Goal: Information Seeking & Learning: Understand process/instructions

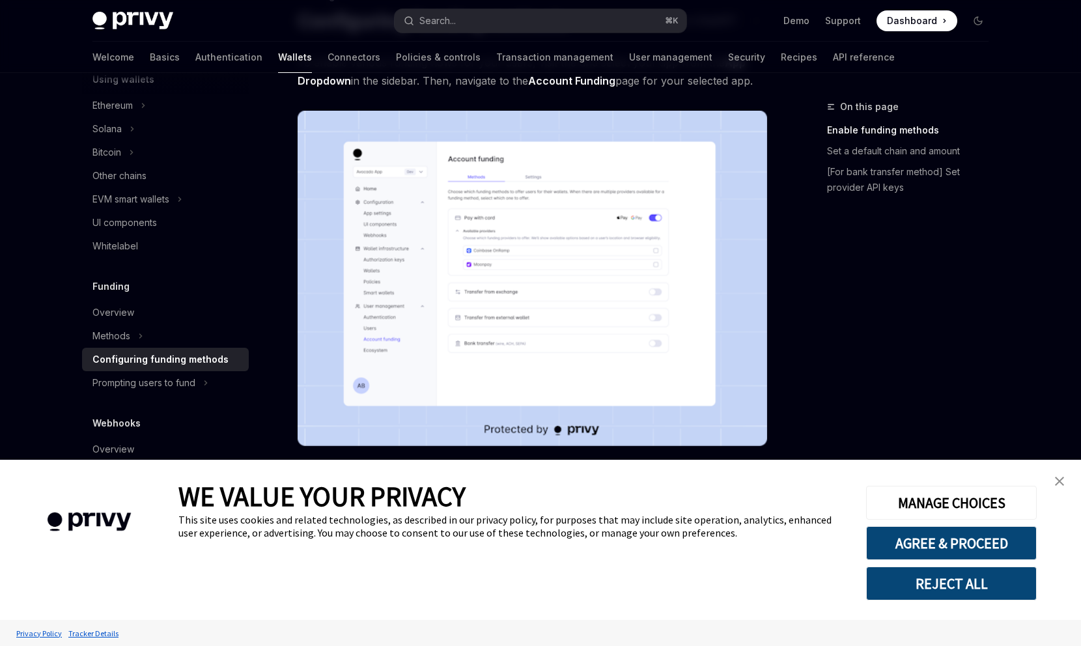
scroll to position [113, 0]
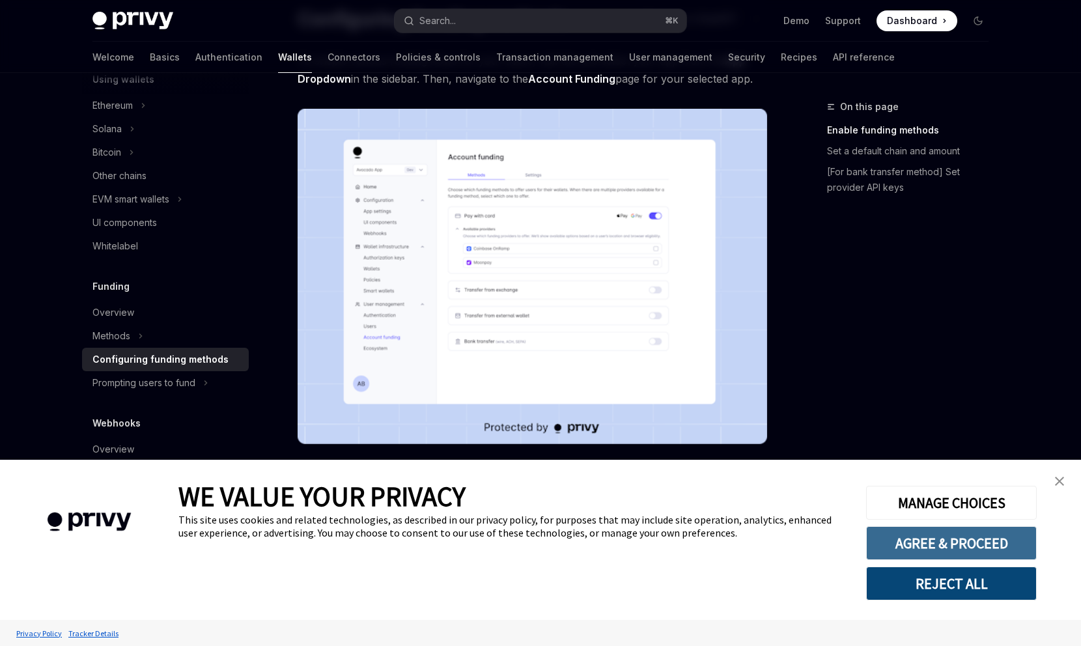
click at [999, 548] on button "AGREE & PROCEED" at bounding box center [951, 543] width 171 height 34
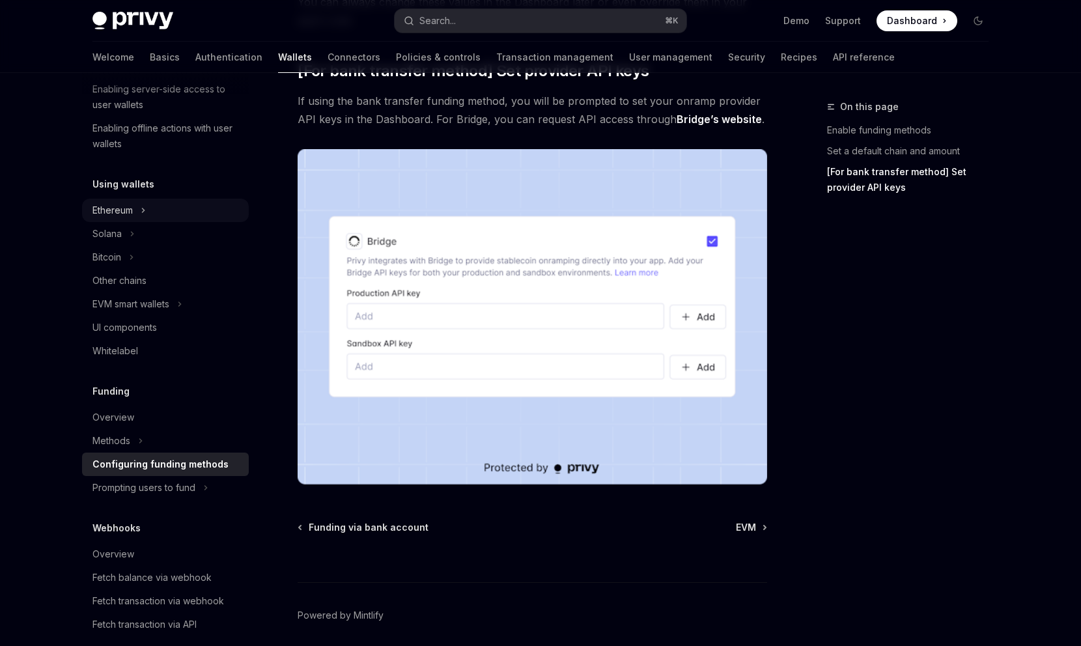
scroll to position [268, 0]
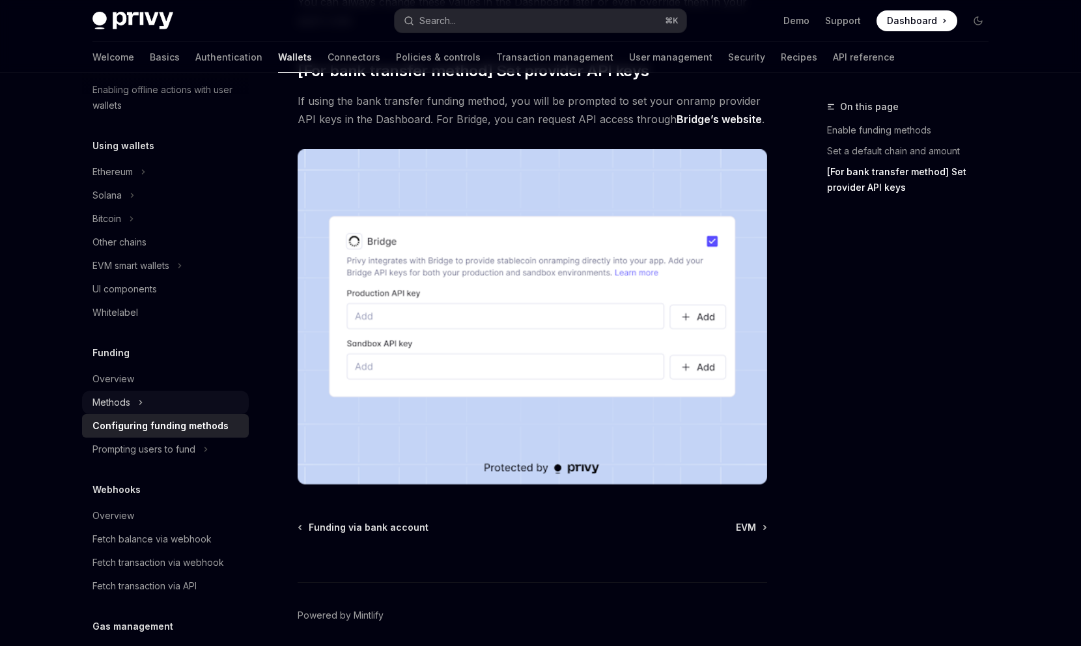
click at [122, 406] on div "Methods" at bounding box center [112, 403] width 38 height 16
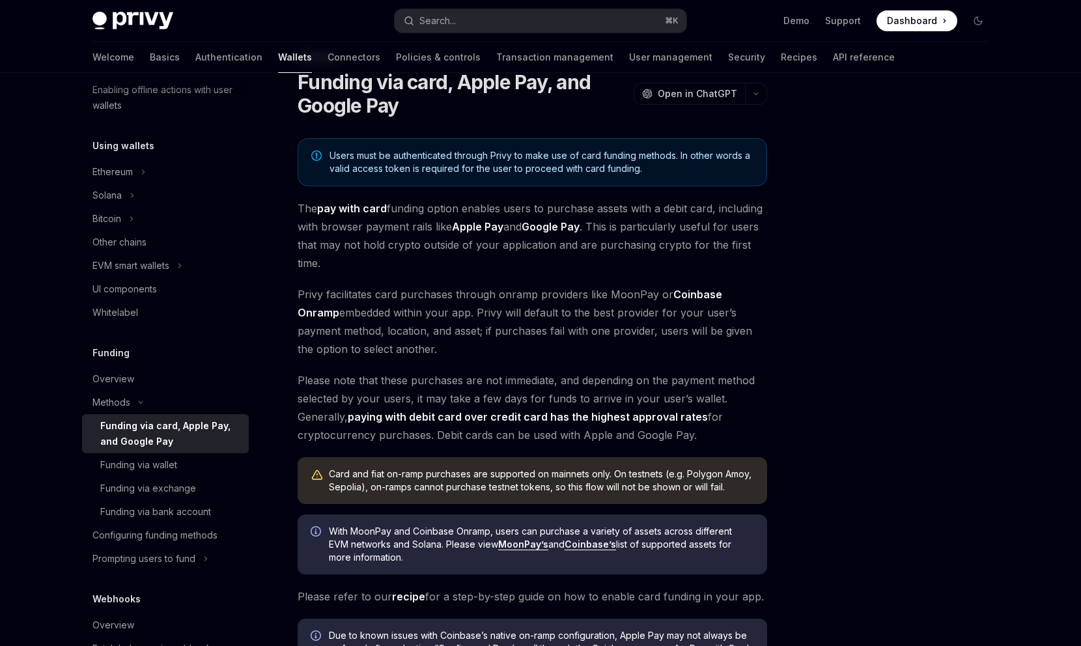
scroll to position [265, 0]
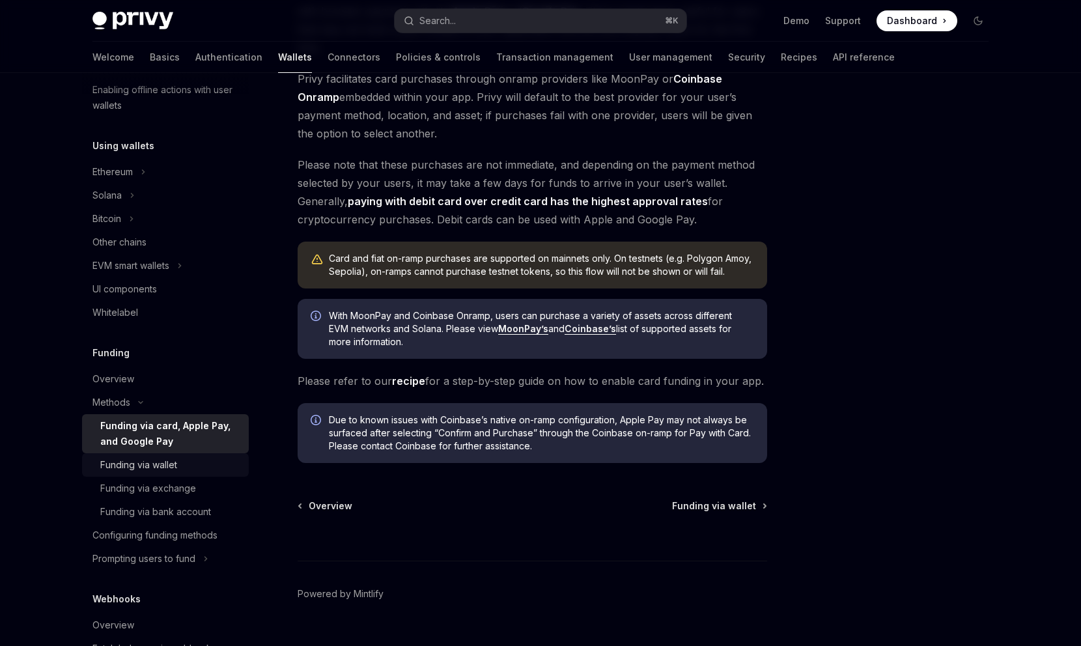
click at [142, 470] on div "Funding via wallet" at bounding box center [138, 465] width 77 height 16
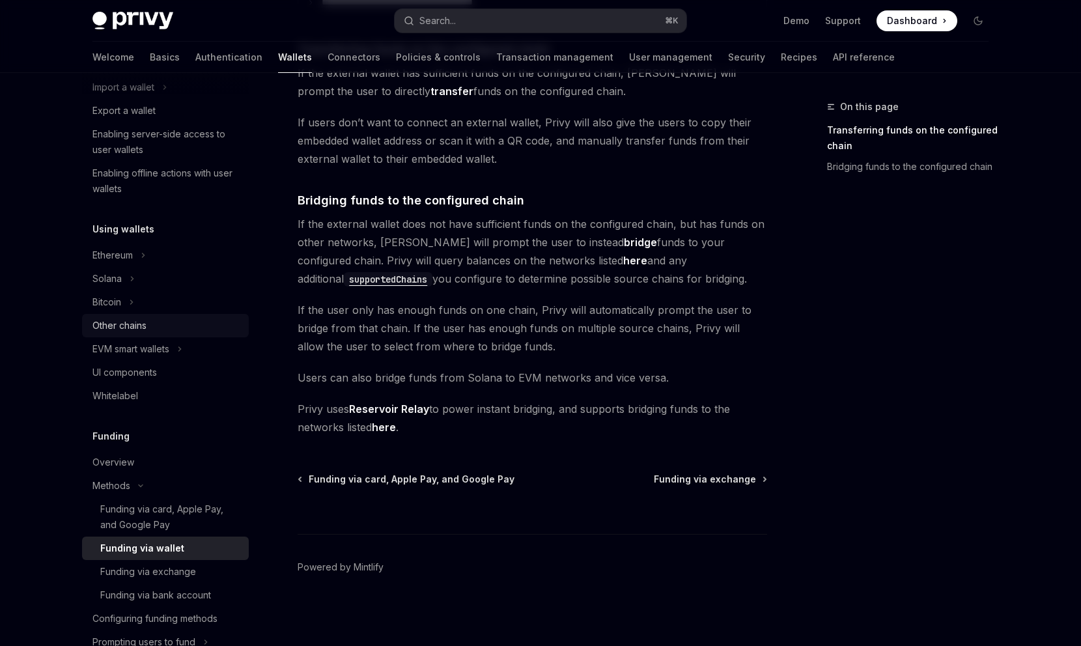
scroll to position [180, 0]
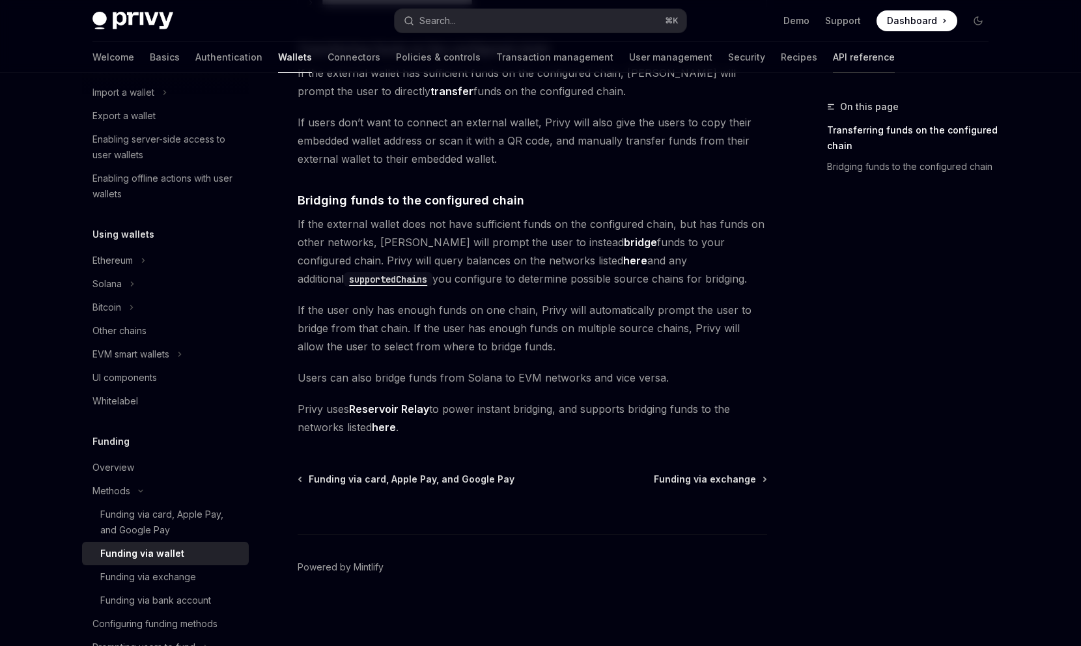
click at [833, 53] on link "API reference" at bounding box center [864, 57] width 62 height 31
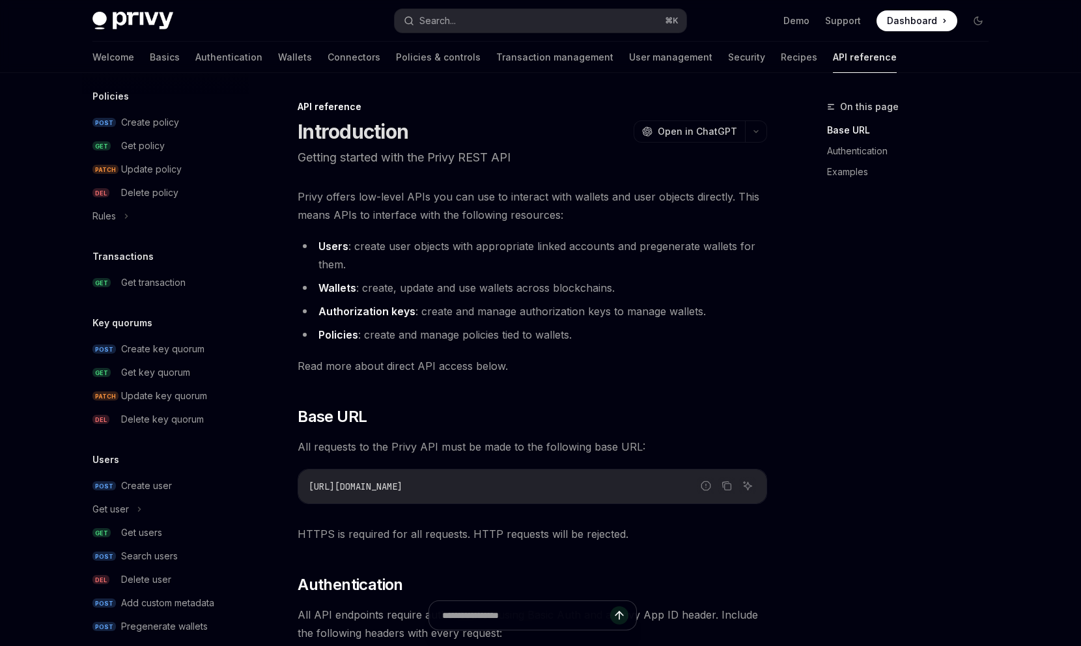
scroll to position [723, 0]
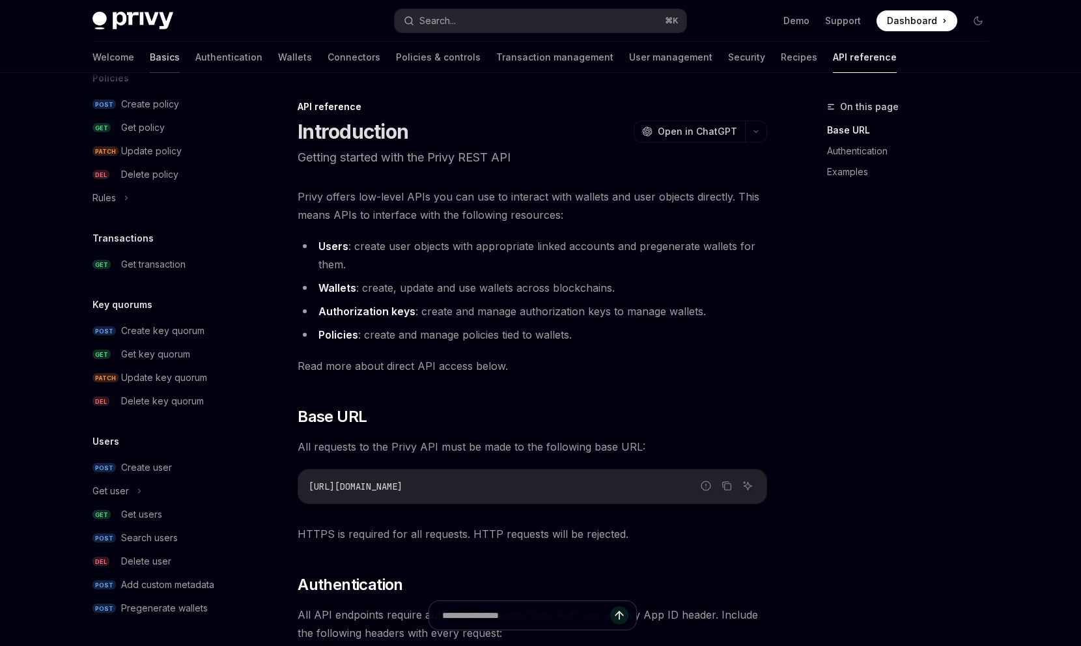
click at [150, 59] on link "Basics" at bounding box center [165, 57] width 30 height 31
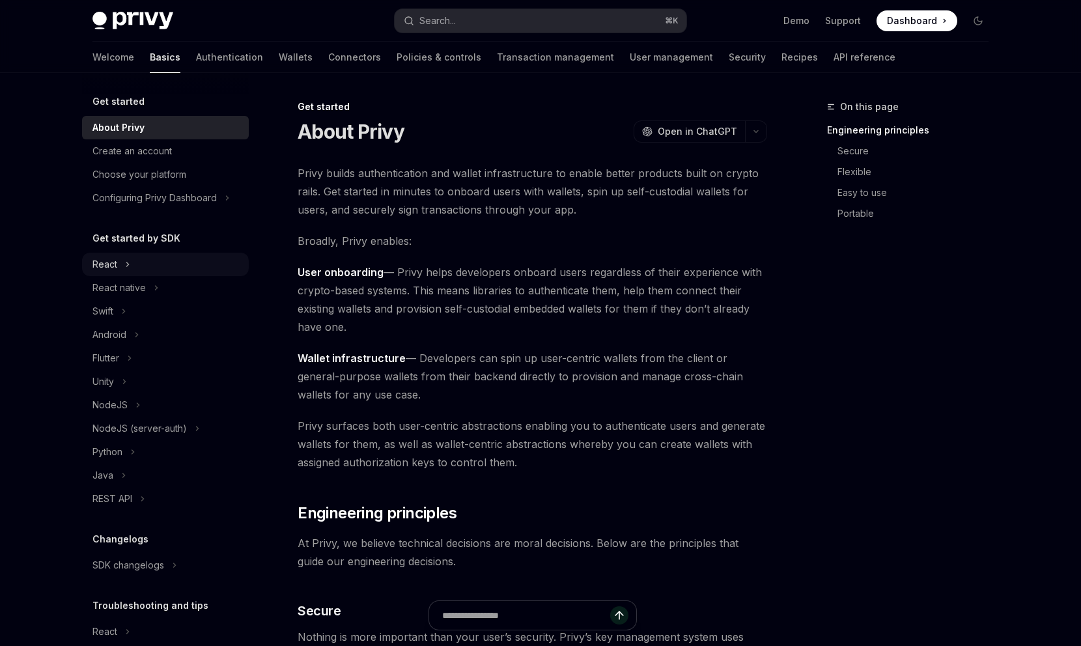
click at [114, 270] on div "React" at bounding box center [105, 265] width 25 height 16
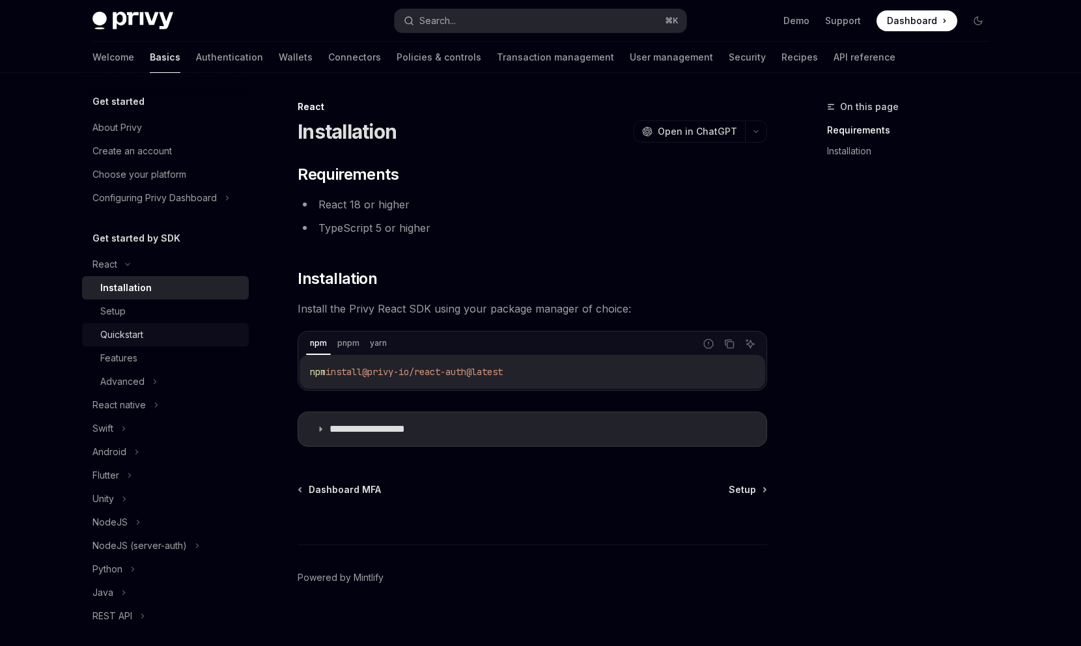
click at [126, 341] on div "Quickstart" at bounding box center [121, 335] width 43 height 16
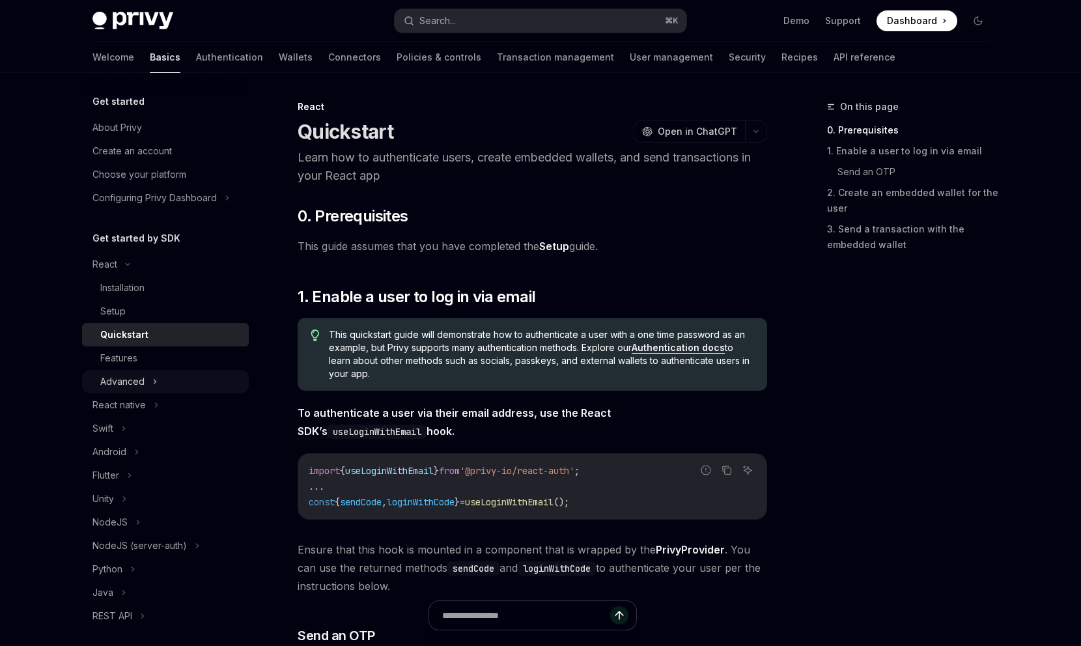
click at [132, 379] on div "Advanced" at bounding box center [122, 382] width 44 height 16
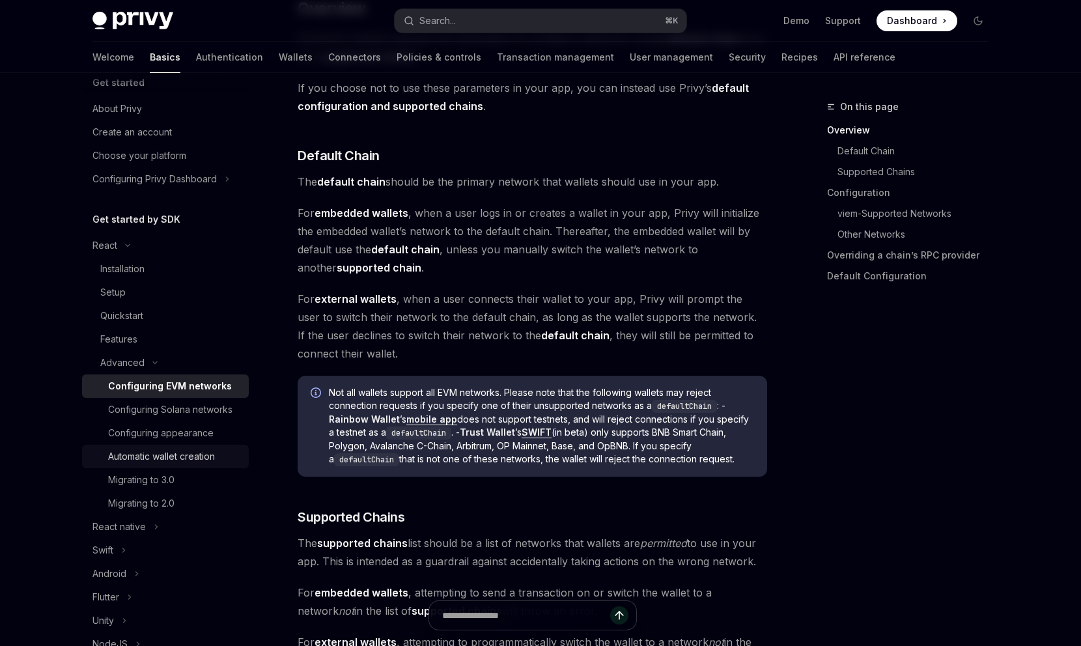
scroll to position [29, 0]
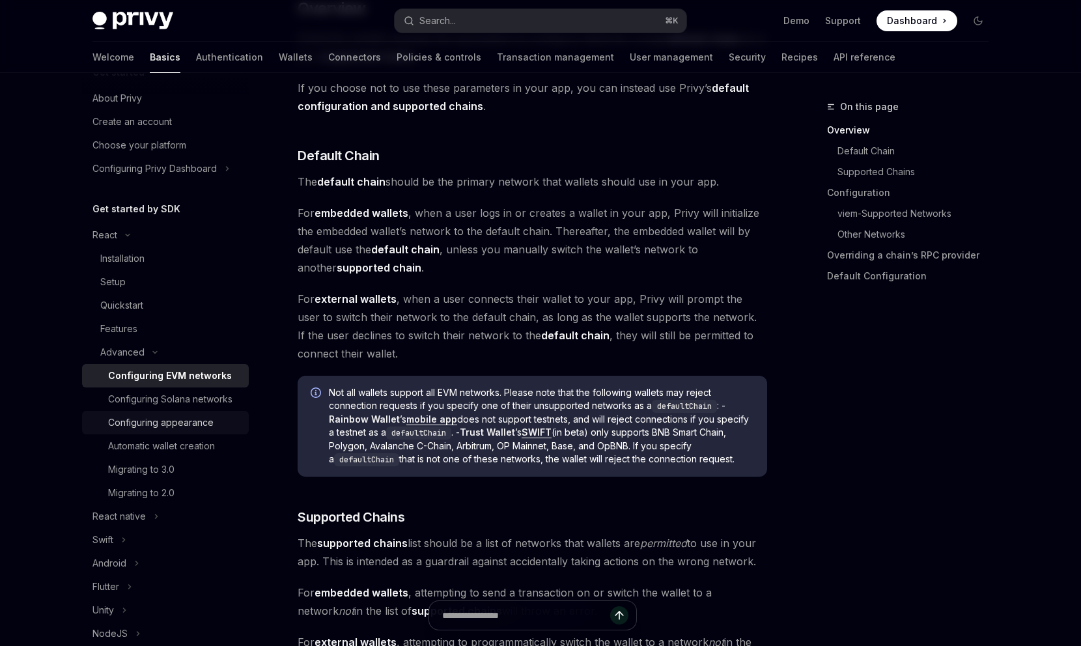
click at [164, 431] on div "Configuring appearance" at bounding box center [161, 423] width 106 height 16
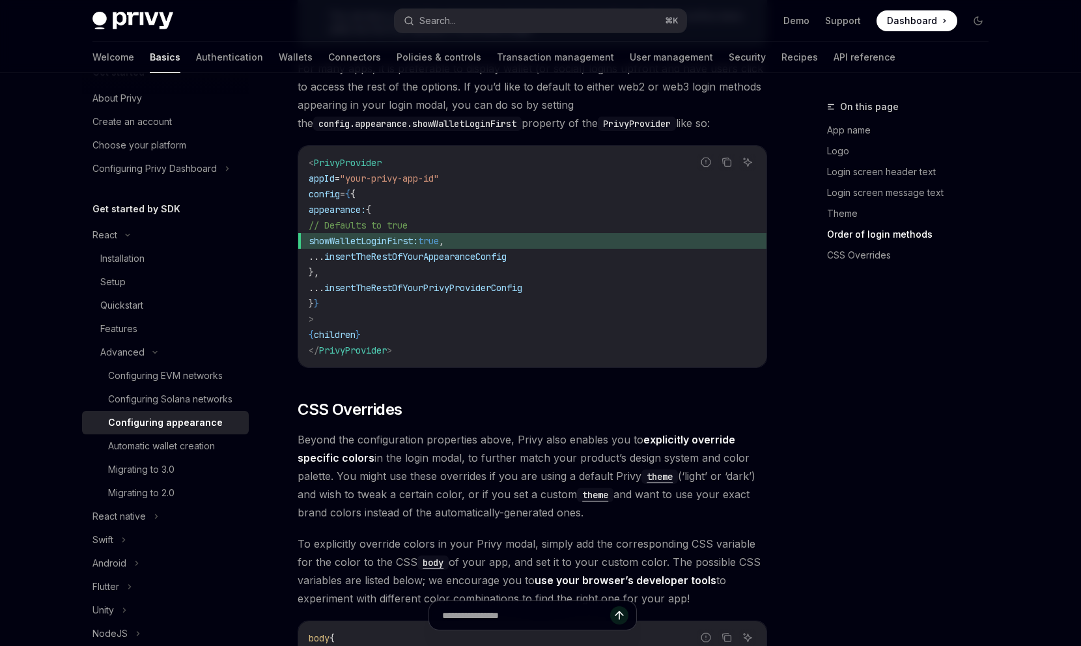
scroll to position [3255, 0]
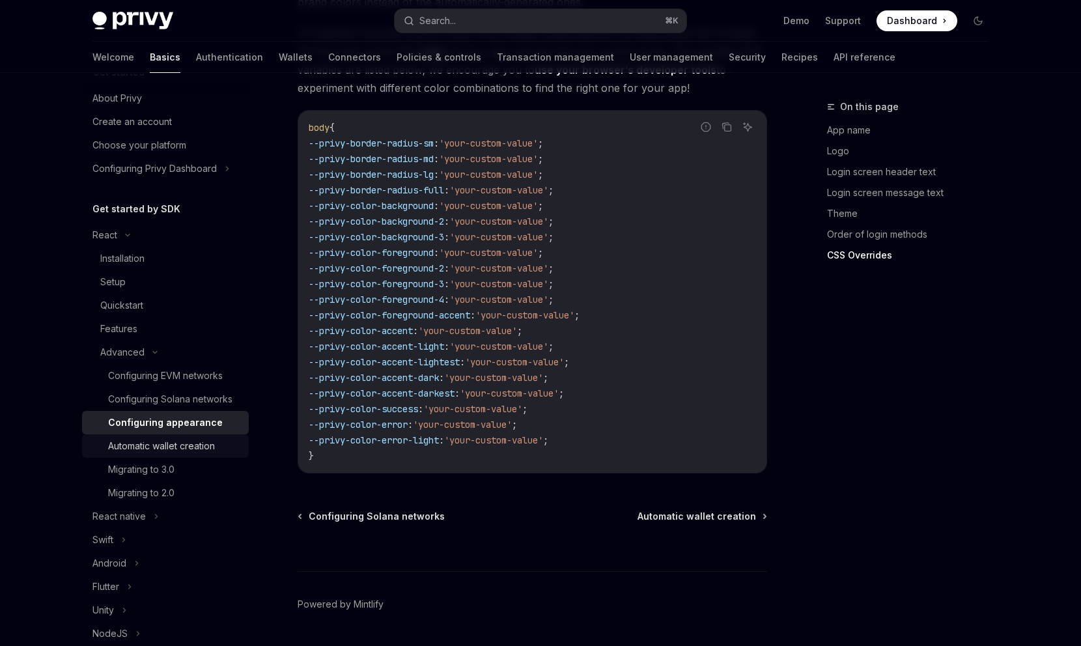
click at [137, 454] on div "Automatic wallet creation" at bounding box center [161, 446] width 107 height 16
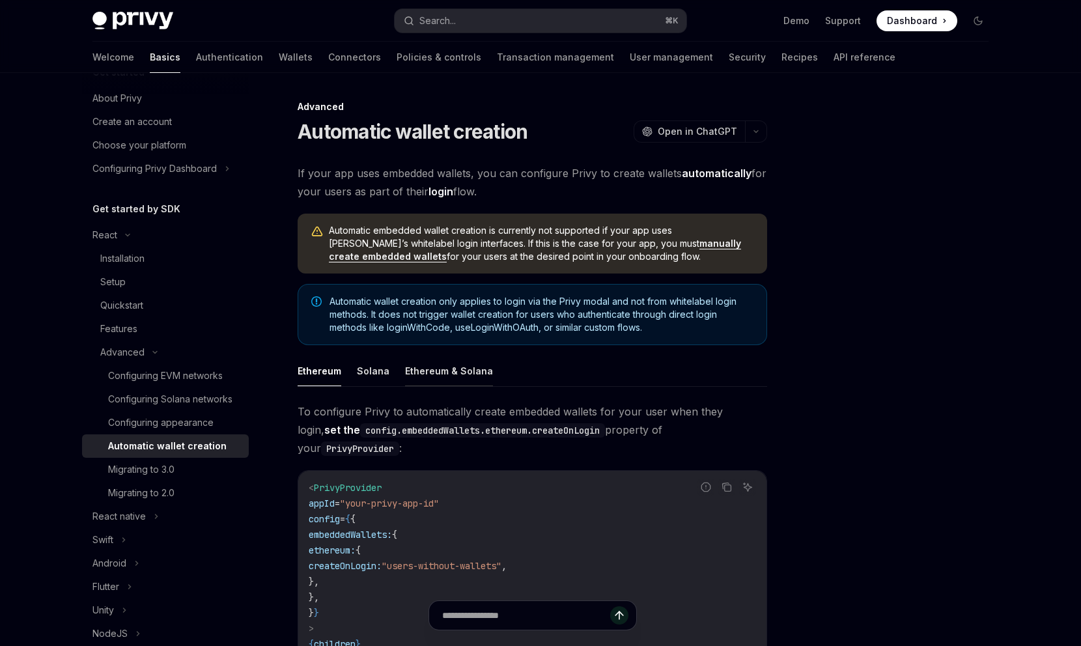
click at [431, 378] on button "Ethereum & Solana" at bounding box center [449, 371] width 88 height 31
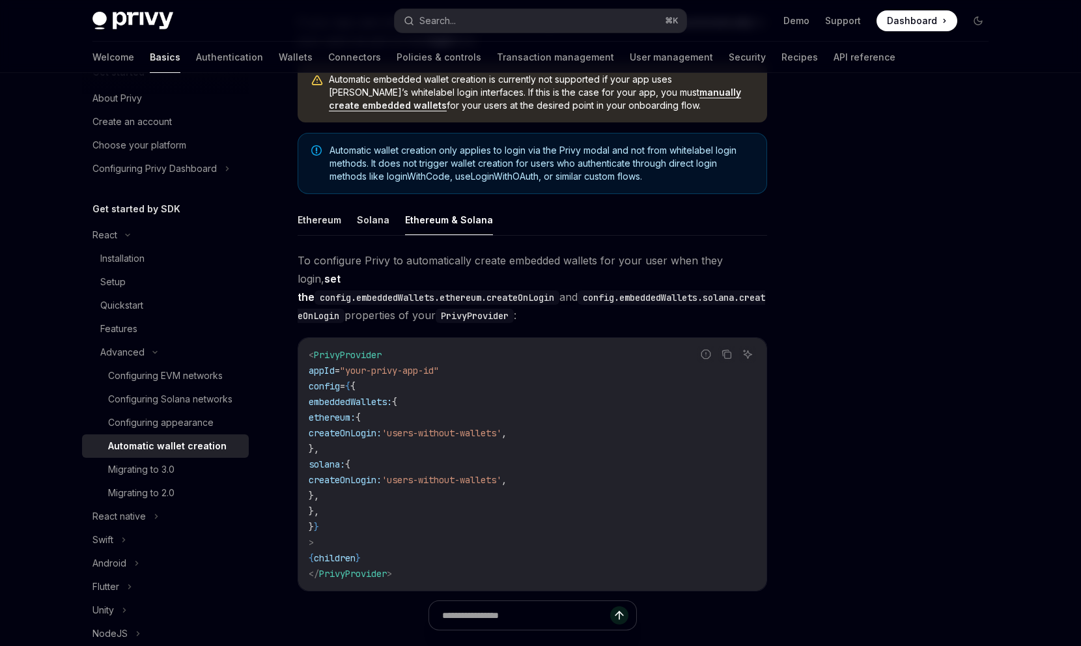
scroll to position [68, 0]
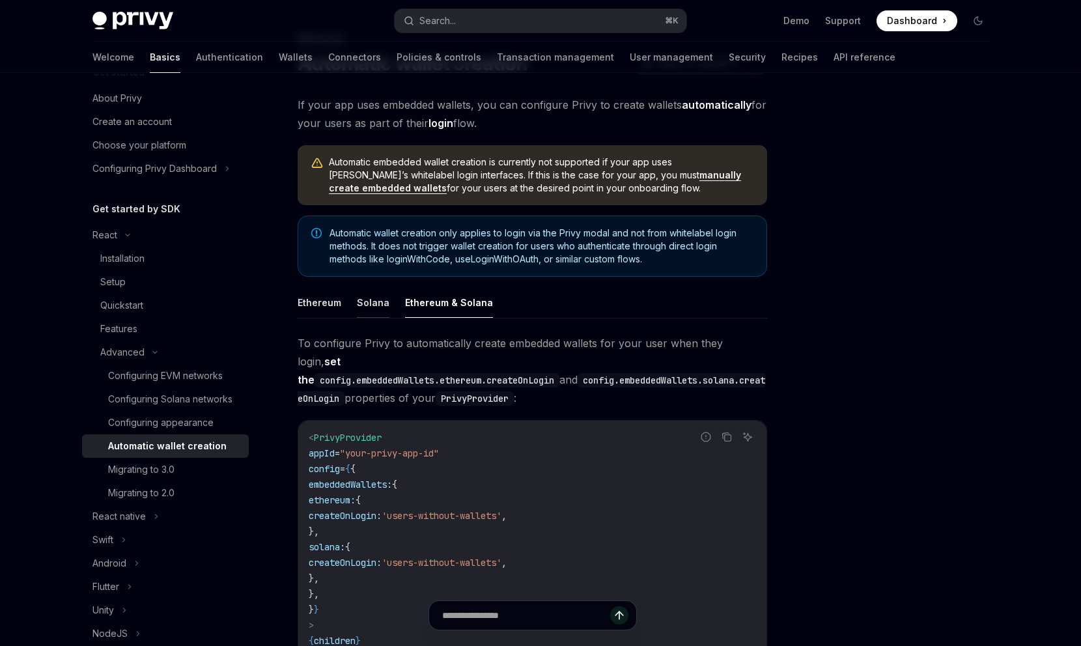
click at [369, 307] on button "Solana" at bounding box center [373, 302] width 33 height 31
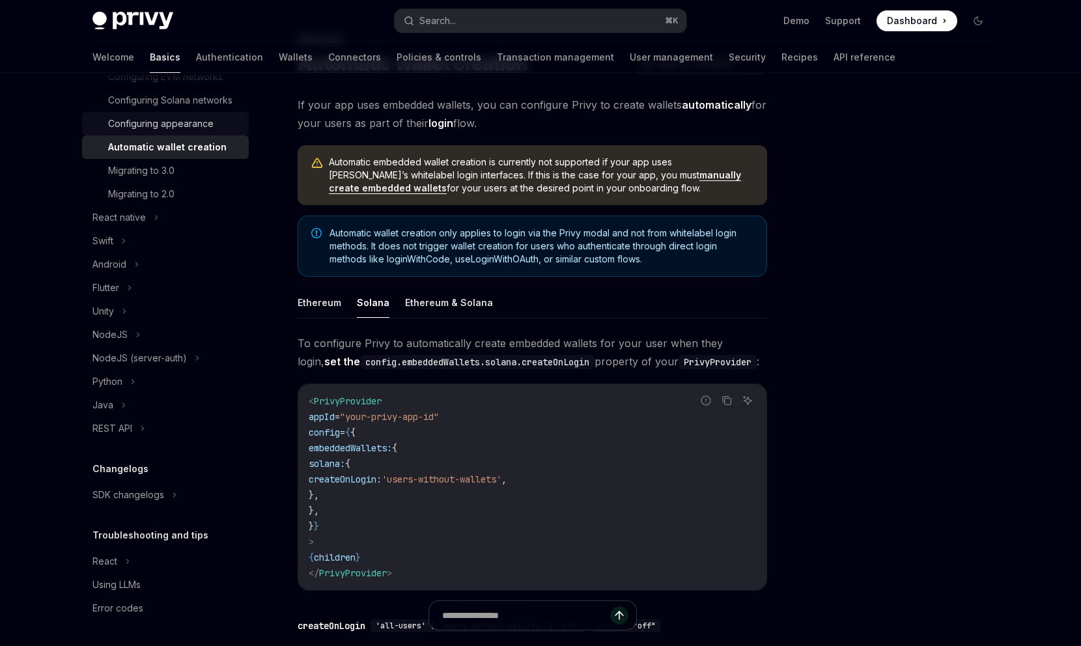
scroll to position [332, 0]
click at [119, 323] on div "Unity" at bounding box center [165, 311] width 167 height 23
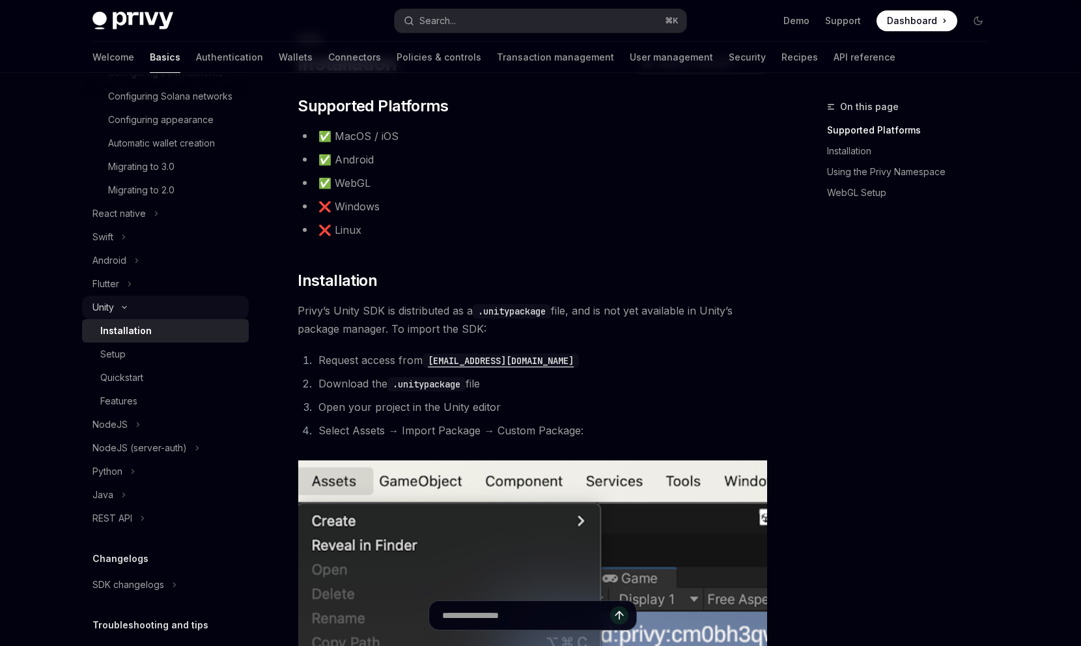
click at [119, 319] on div "Unity" at bounding box center [165, 307] width 167 height 23
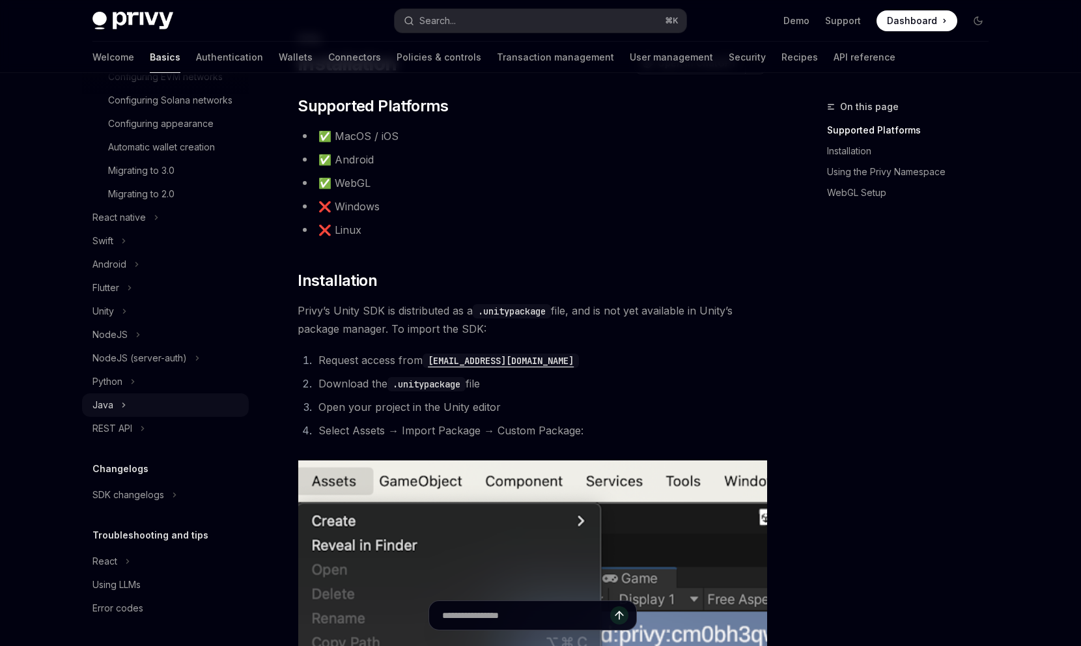
scroll to position [344, 0]
click at [118, 556] on div "React" at bounding box center [165, 561] width 167 height 23
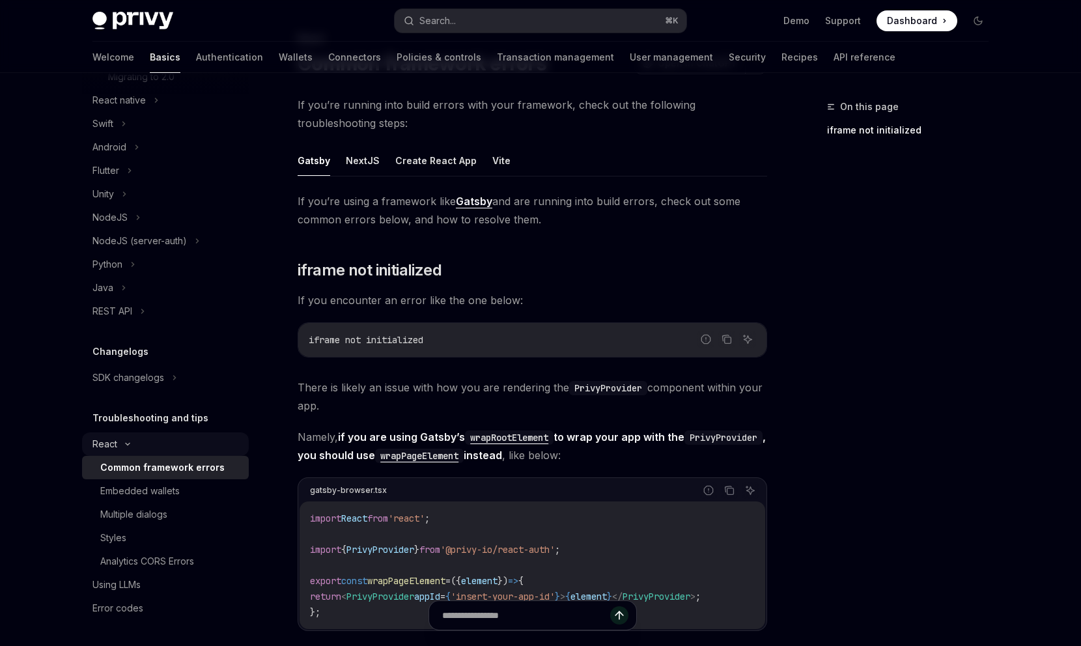
scroll to position [461, 0]
click at [143, 499] on link "Embedded wallets" at bounding box center [165, 490] width 167 height 23
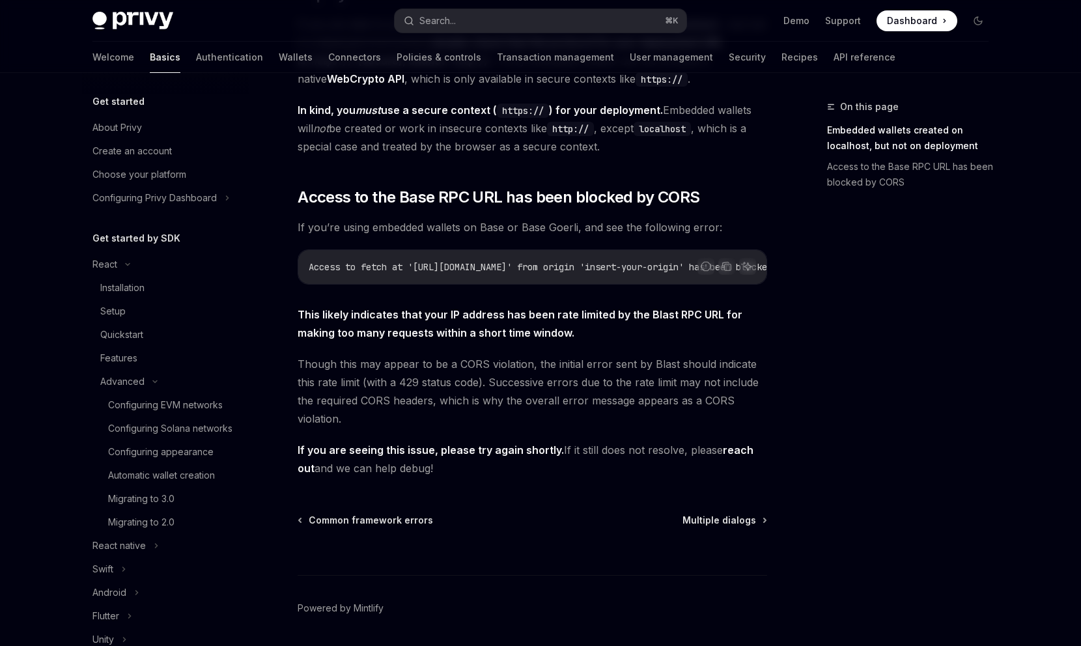
scroll to position [252, 0]
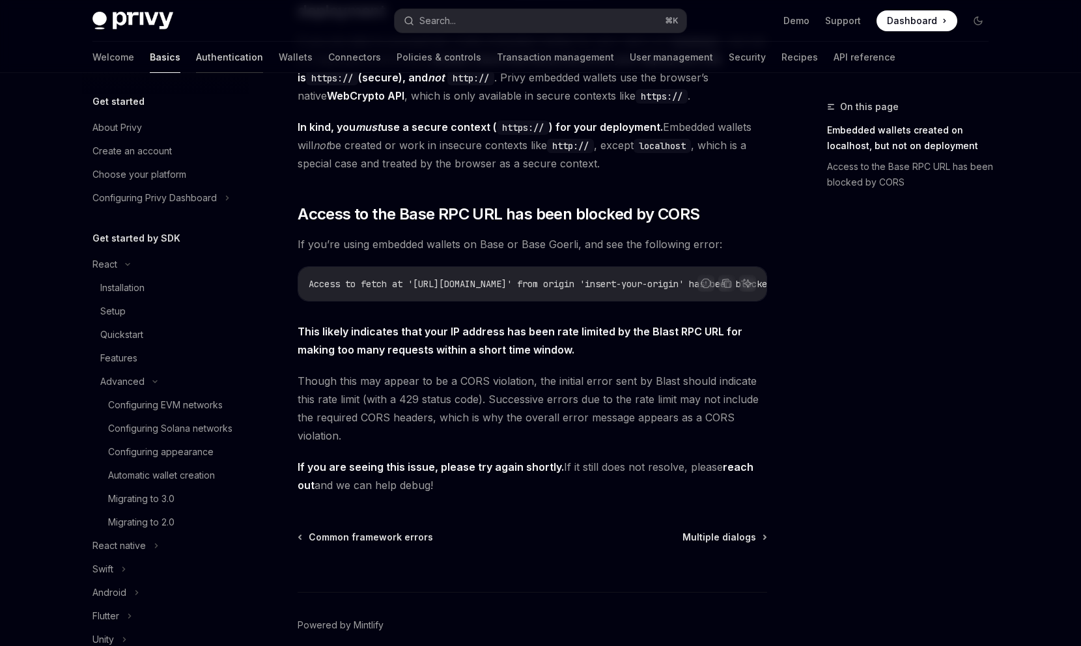
click at [196, 50] on link "Authentication" at bounding box center [229, 57] width 67 height 31
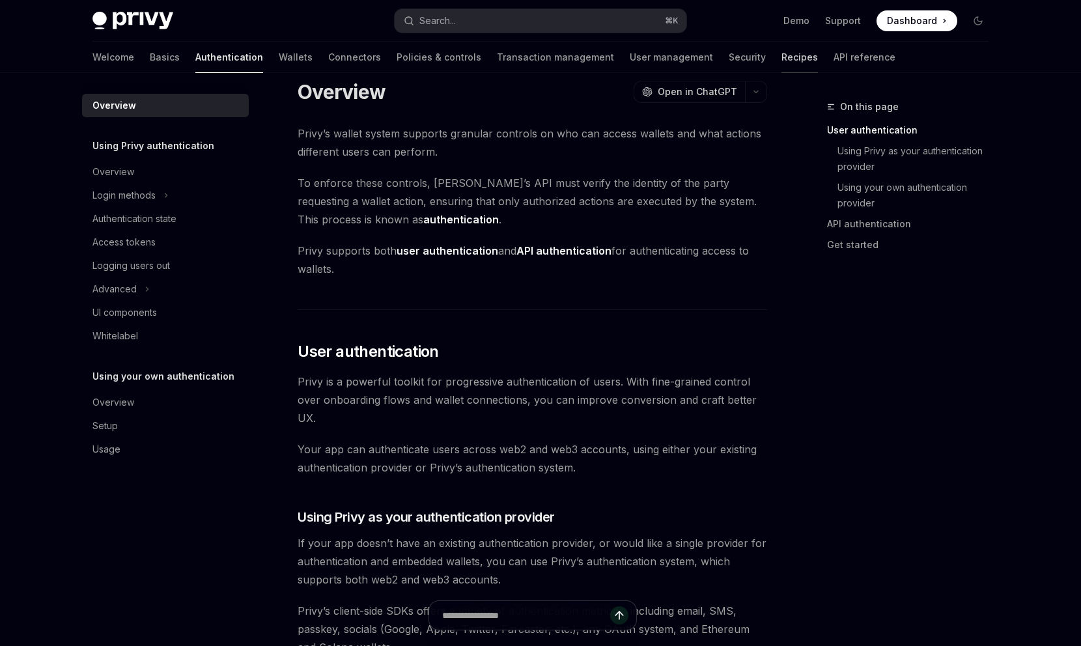
scroll to position [23, 0]
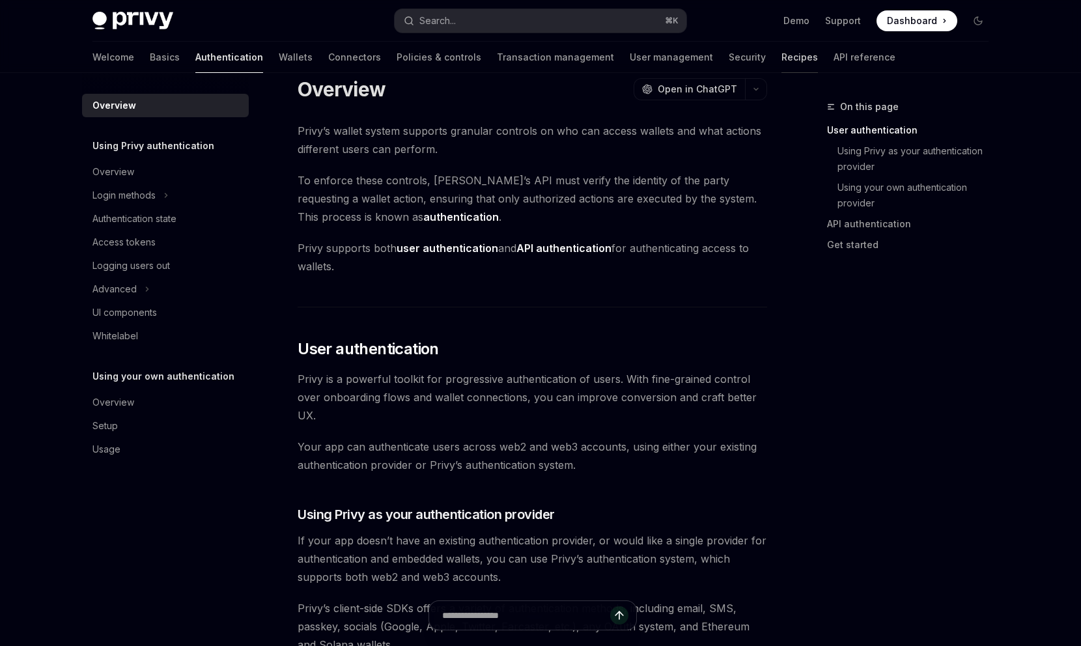
click at [782, 60] on link "Recipes" at bounding box center [800, 57] width 36 height 31
type textarea "*"
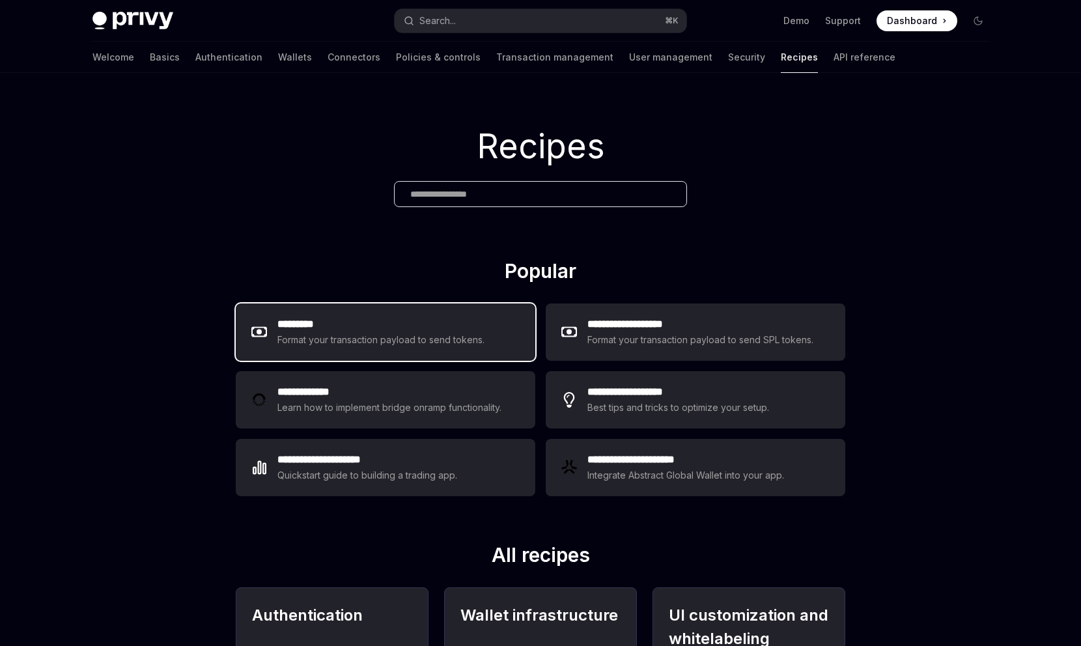
click at [420, 344] on div "Format your transaction payload to send tokens." at bounding box center [382, 340] width 208 height 16
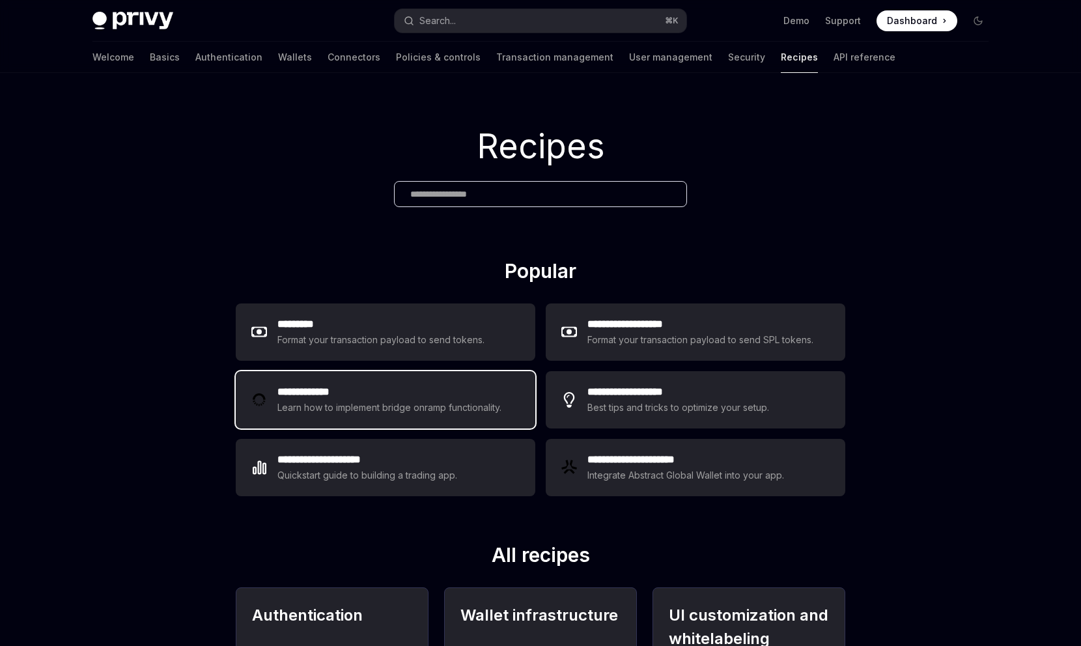
click at [352, 407] on div "Learn how to implement bridge onramp functionality." at bounding box center [392, 408] width 228 height 16
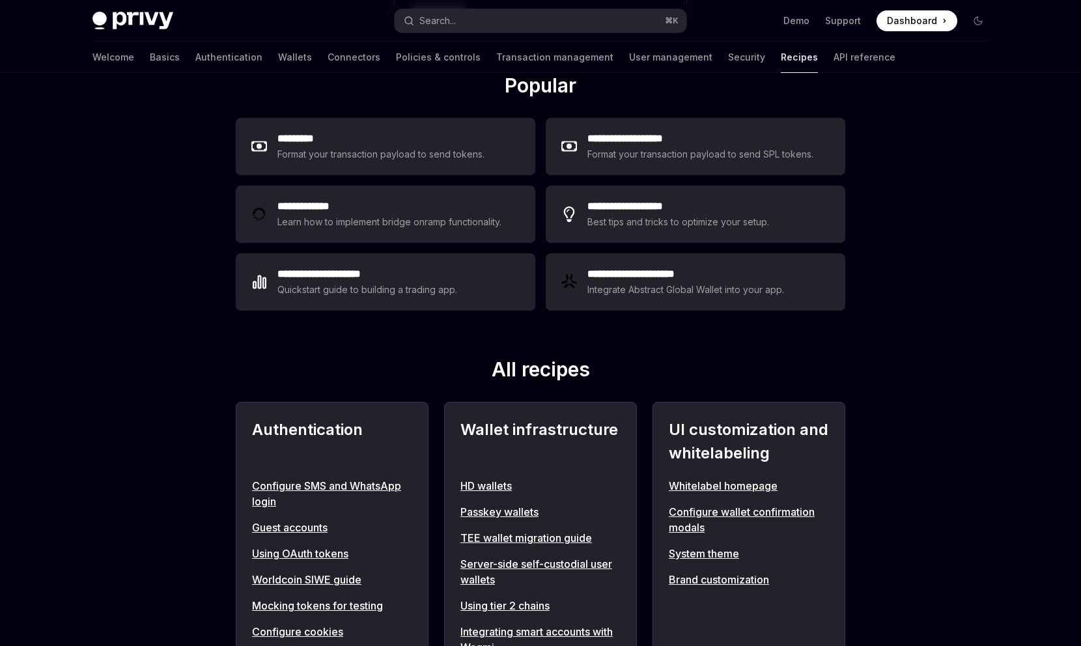
scroll to position [248, 0]
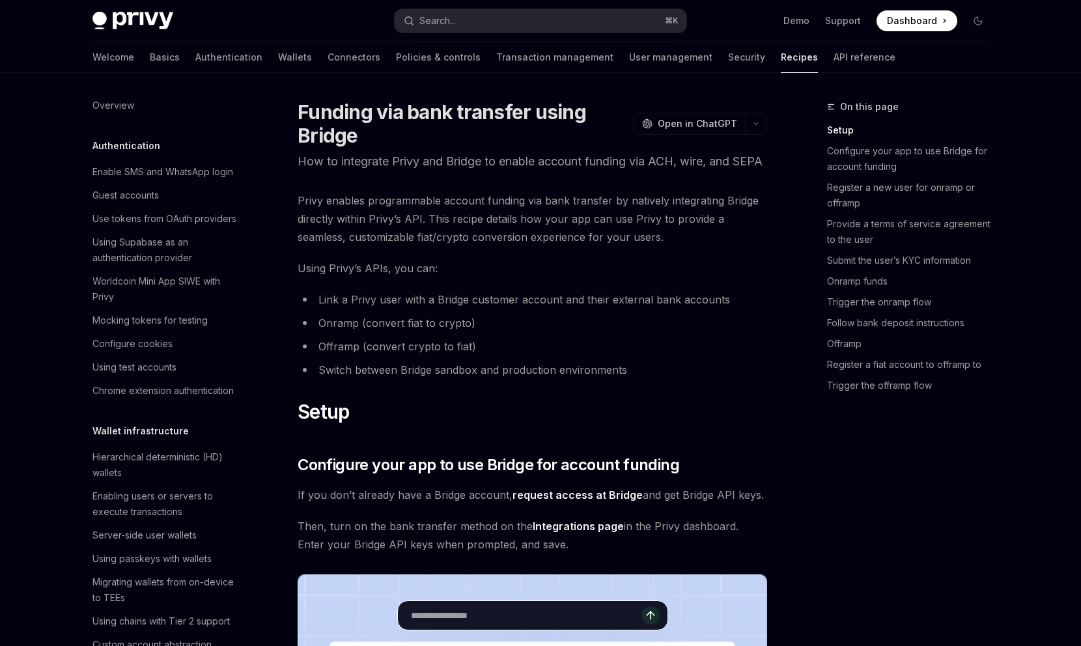
click at [541, 619] on input "text" at bounding box center [526, 615] width 231 height 29
click at [598, 423] on h1 "​ Setup" at bounding box center [533, 411] width 470 height 23
click at [528, 606] on input "text" at bounding box center [526, 615] width 231 height 29
click at [558, 356] on li "Offramp (convert crypto to fiat)" at bounding box center [533, 346] width 470 height 18
